Goal: Task Accomplishment & Management: Use online tool/utility

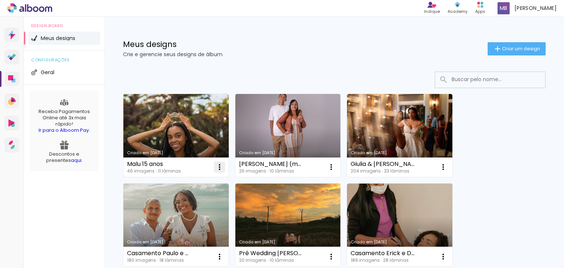
click at [218, 166] on iron-icon at bounding box center [219, 167] width 9 height 9
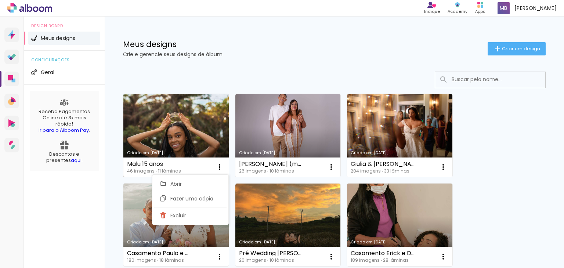
click at [199, 147] on link "Criado em [DATE]" at bounding box center [175, 135] width 105 height 83
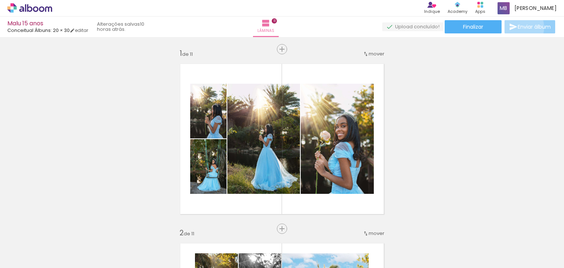
click at [512, 28] on iron-icon at bounding box center [513, 26] width 9 height 9
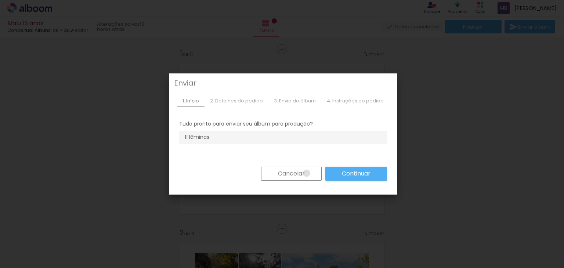
click at [303, 173] on paper-button "Cancelar" at bounding box center [291, 174] width 61 height 14
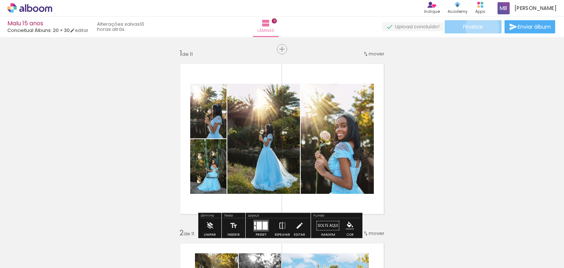
click at [479, 27] on span "Finalizar" at bounding box center [473, 26] width 20 height 5
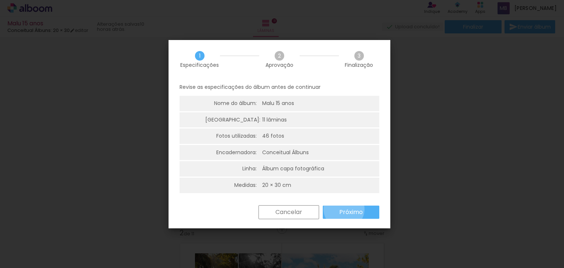
click at [0, 0] on slot "Próximo" at bounding box center [0, 0] width 0 height 0
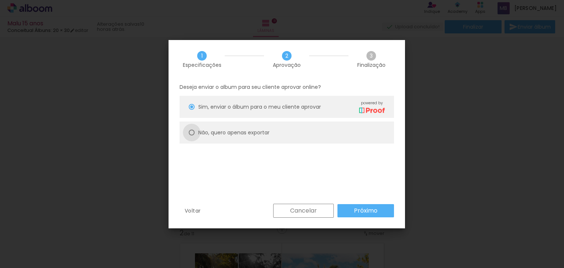
click at [192, 130] on div at bounding box center [192, 133] width 6 height 6
type paper-radio-button "on"
click at [369, 206] on paper-button "Próximo" at bounding box center [365, 210] width 57 height 13
type input "Alta, 300 DPI"
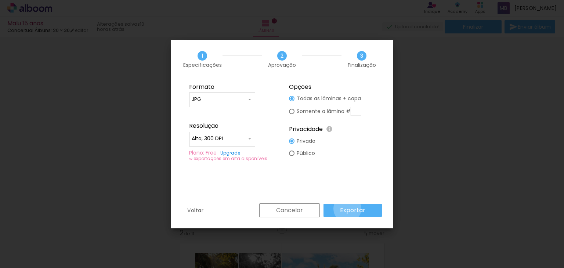
click at [0, 0] on slot "Exportar" at bounding box center [0, 0] width 0 height 0
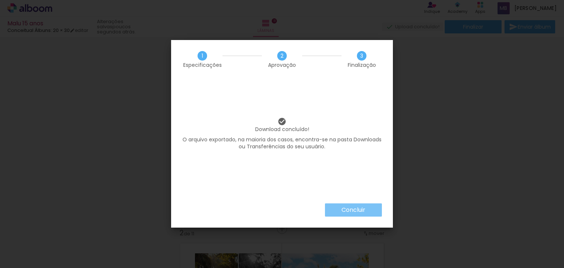
click at [0, 0] on slot "Concluir" at bounding box center [0, 0] width 0 height 0
